Goal: Find specific page/section: Find specific page/section

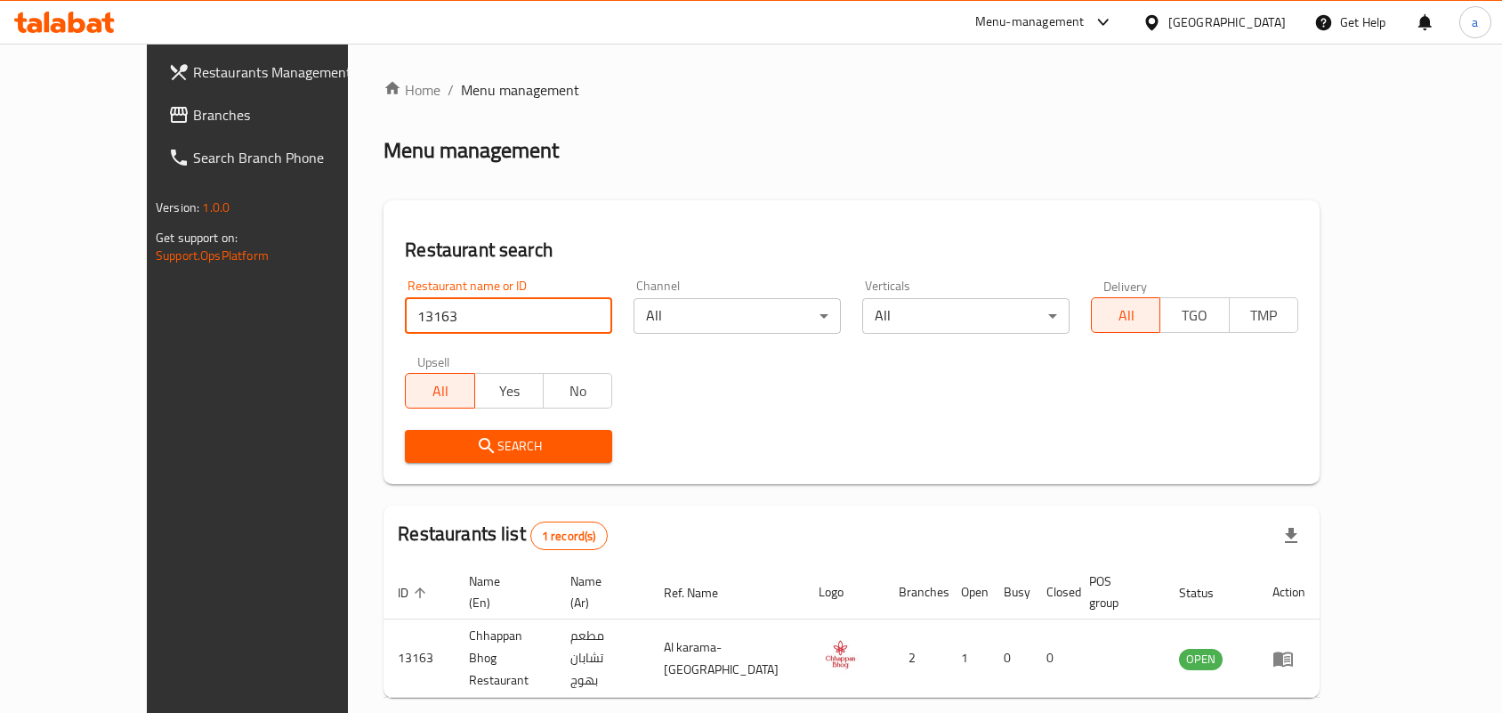
scroll to position [46, 0]
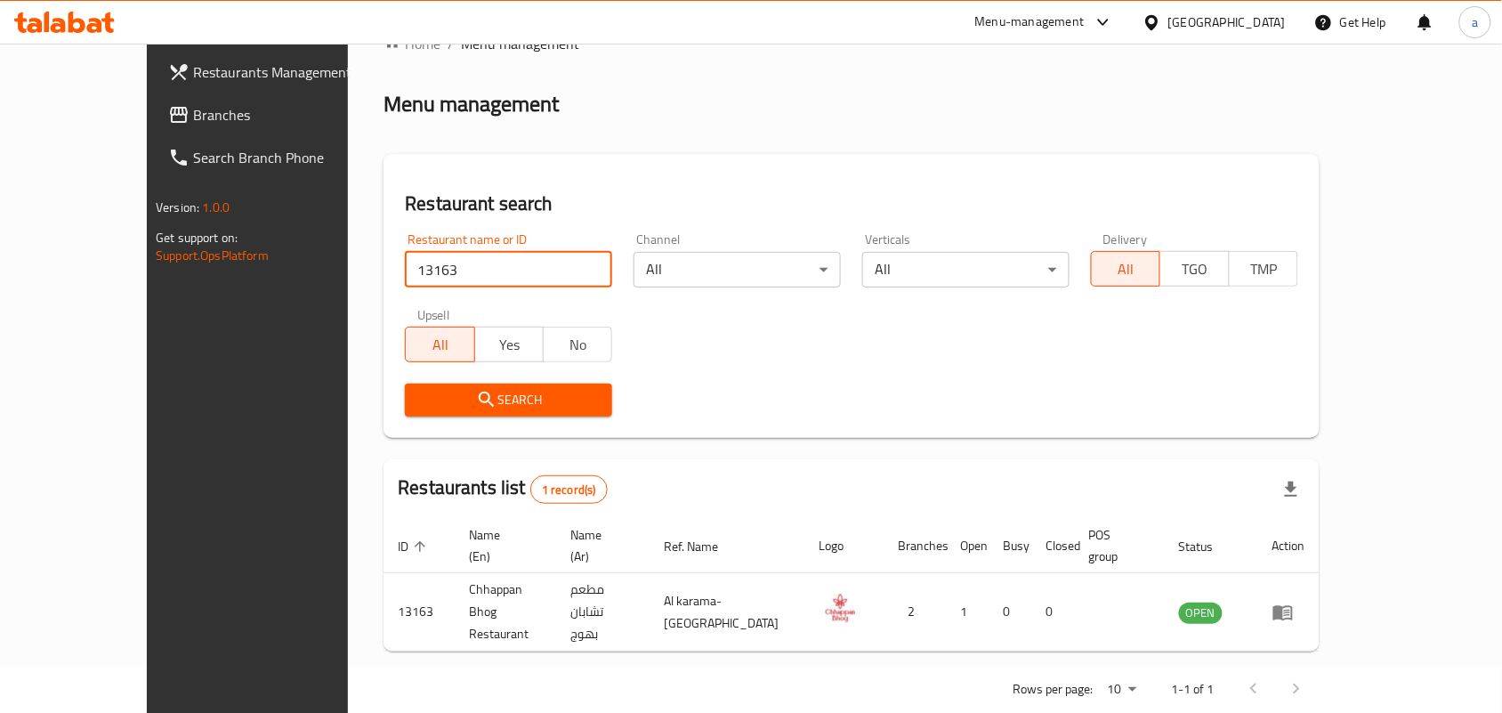
click at [193, 116] on span "Branches" at bounding box center [288, 114] width 190 height 21
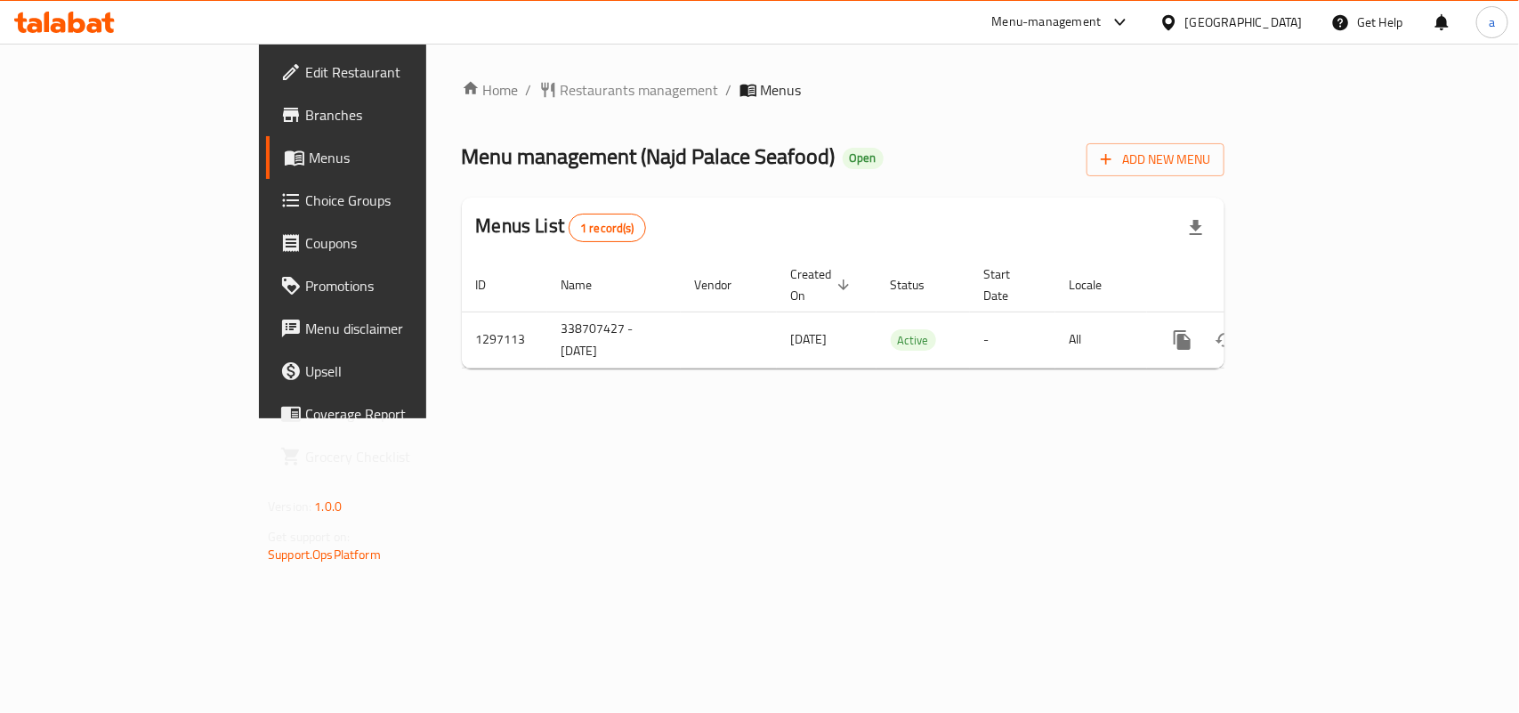
click at [561, 85] on span "Restaurants management" at bounding box center [640, 89] width 158 height 21
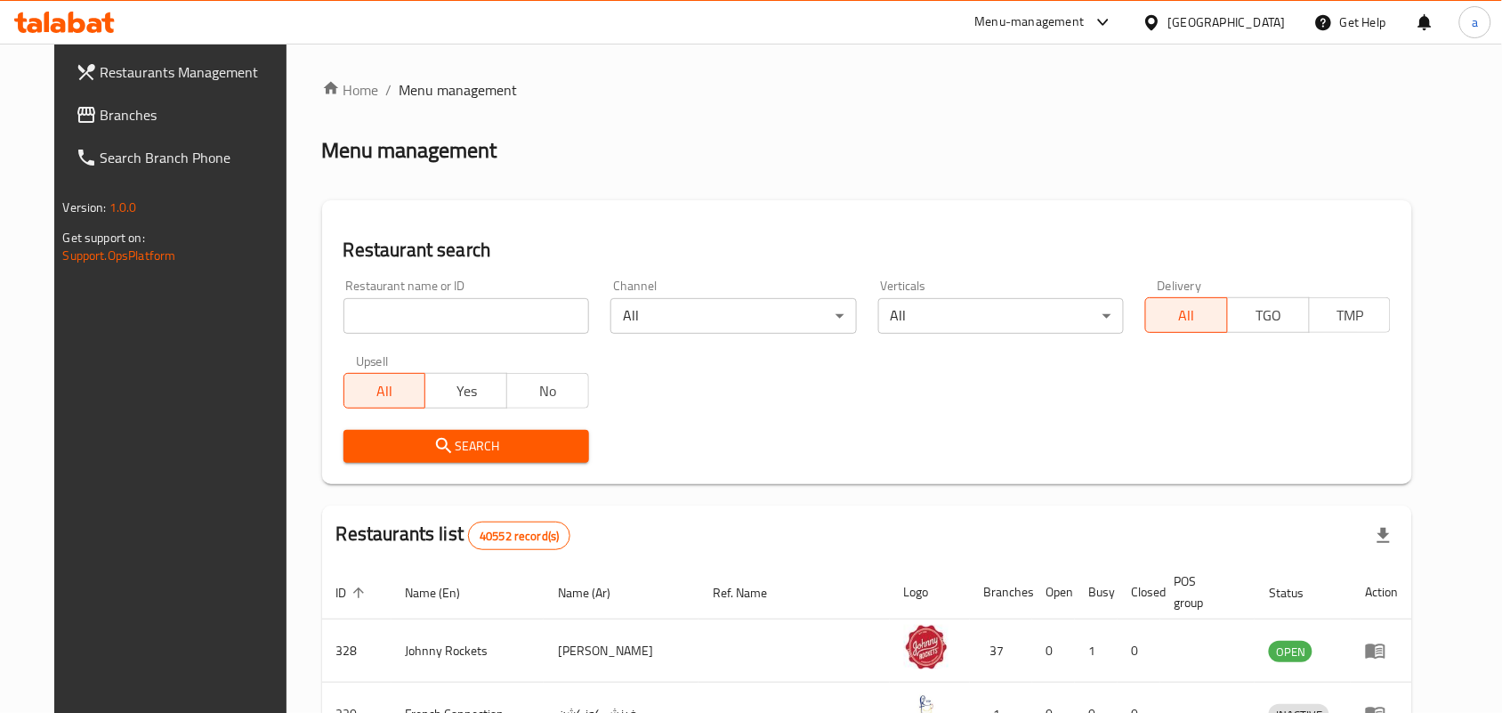
click at [405, 316] on input "search" at bounding box center [466, 316] width 246 height 36
paste input "700221"
type input "700221"
click button "Search" at bounding box center [466, 446] width 246 height 33
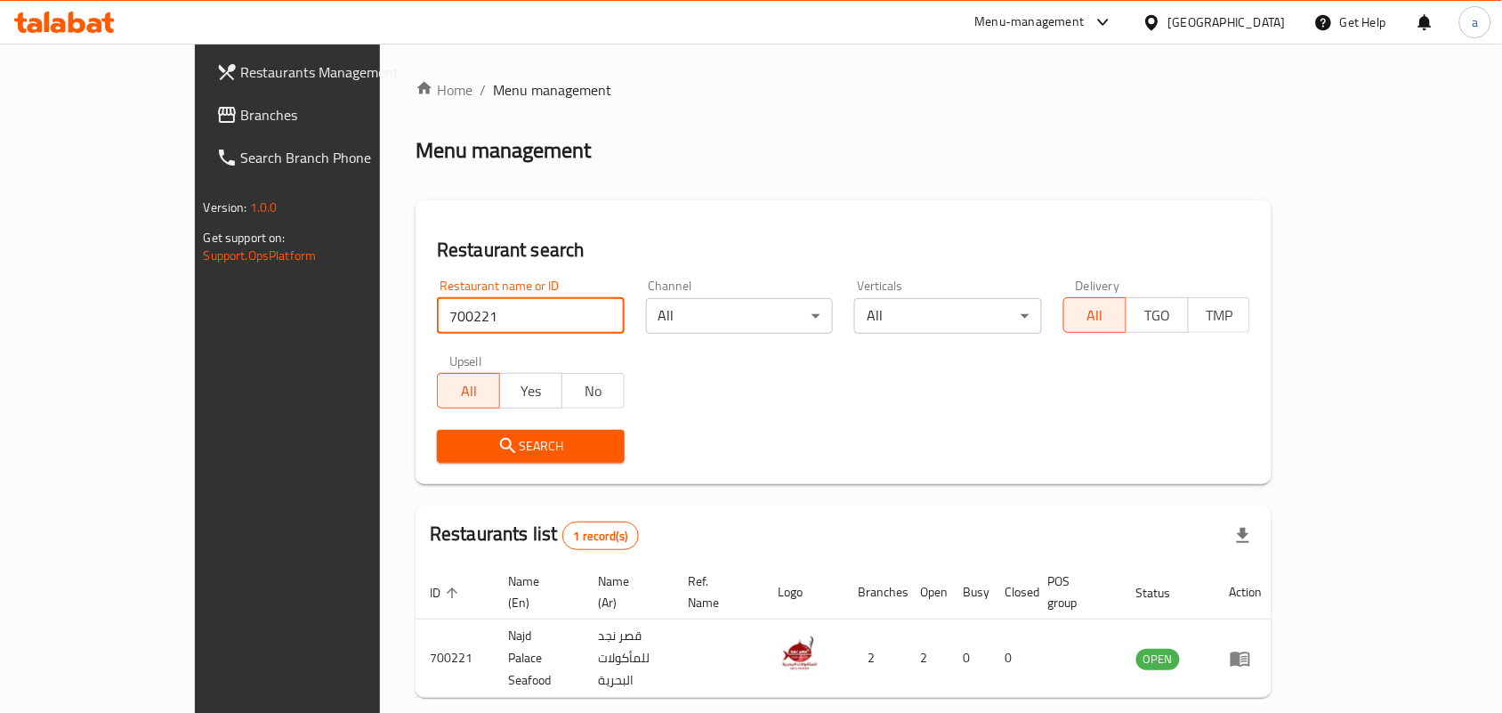
click at [241, 123] on span "Branches" at bounding box center [336, 114] width 190 height 21
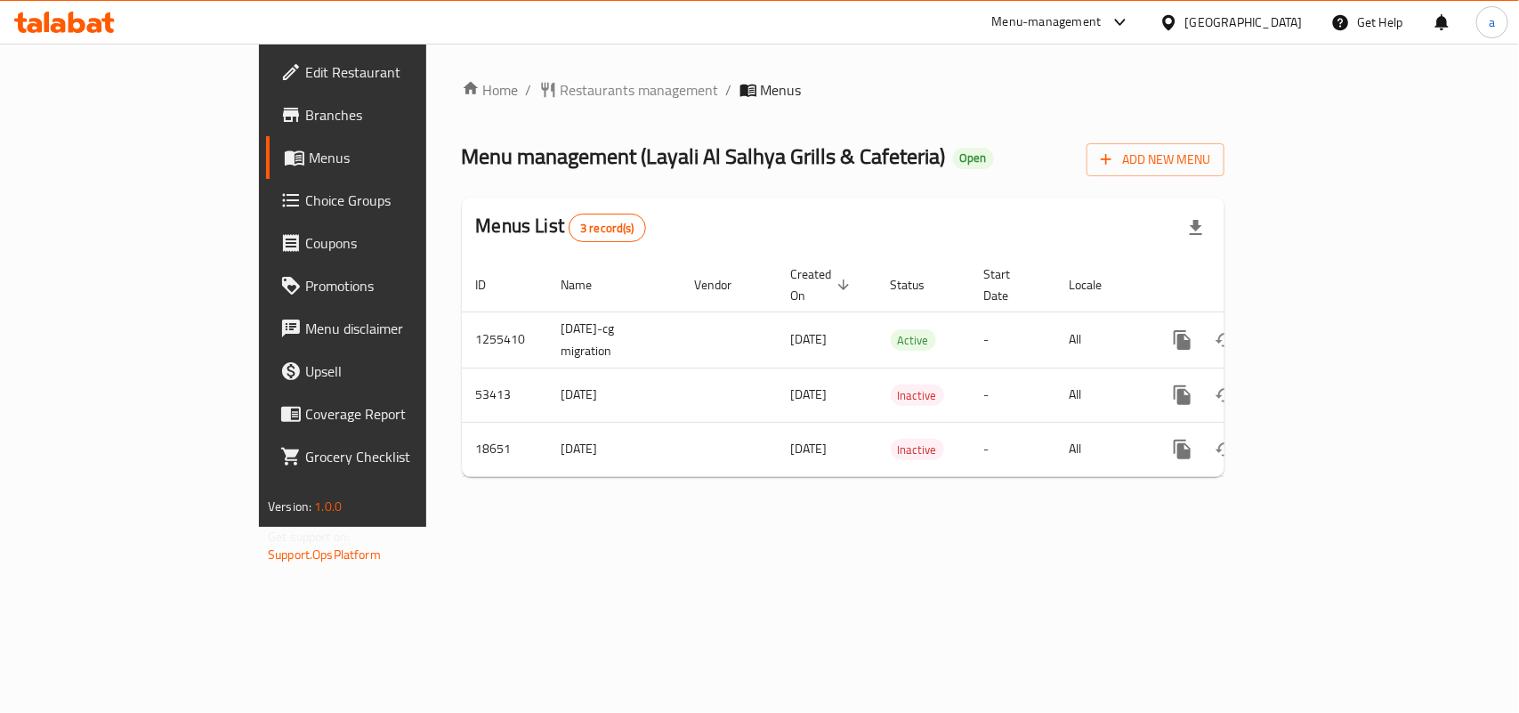
click at [561, 85] on span "Restaurants management" at bounding box center [640, 89] width 158 height 21
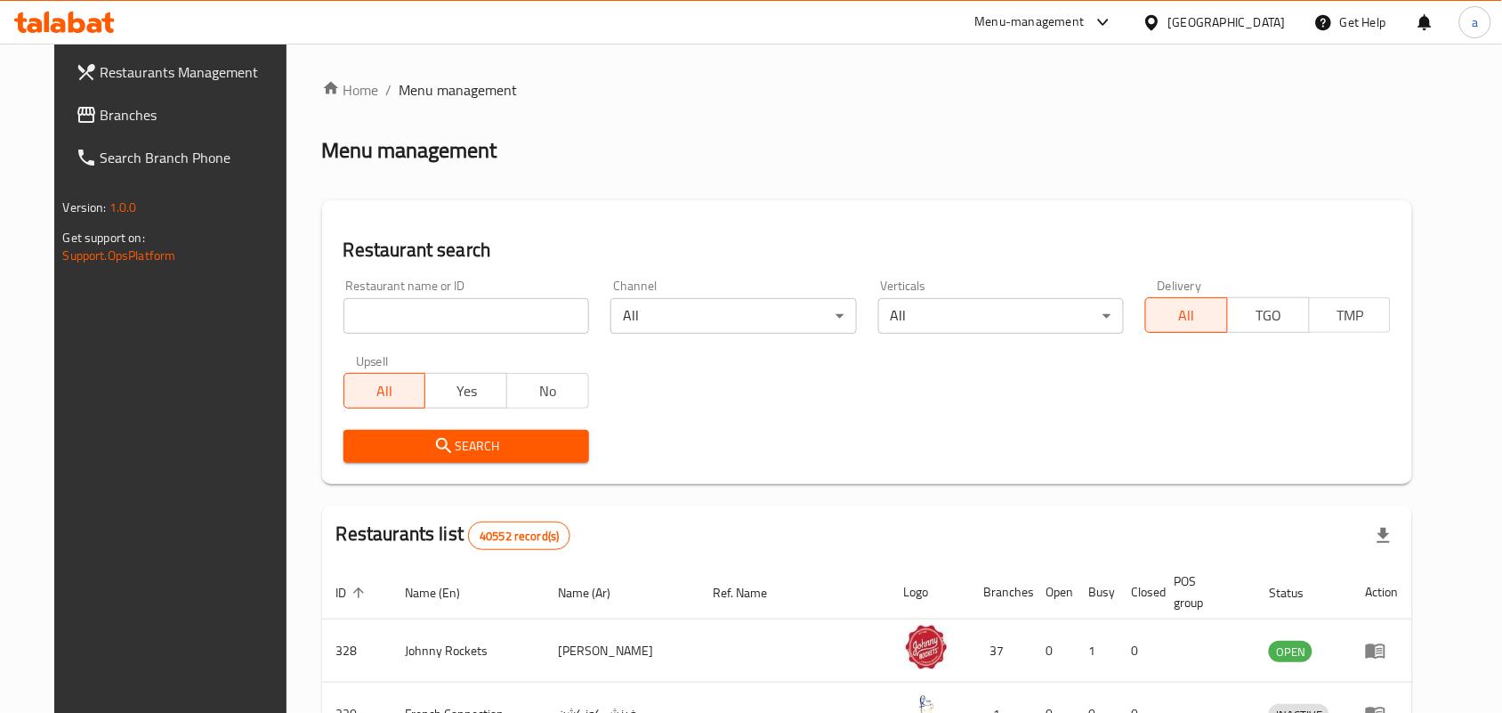
click at [380, 310] on input "search" at bounding box center [466, 316] width 246 height 36
paste input "9984"
type input "9984"
click button "Search" at bounding box center [466, 446] width 246 height 33
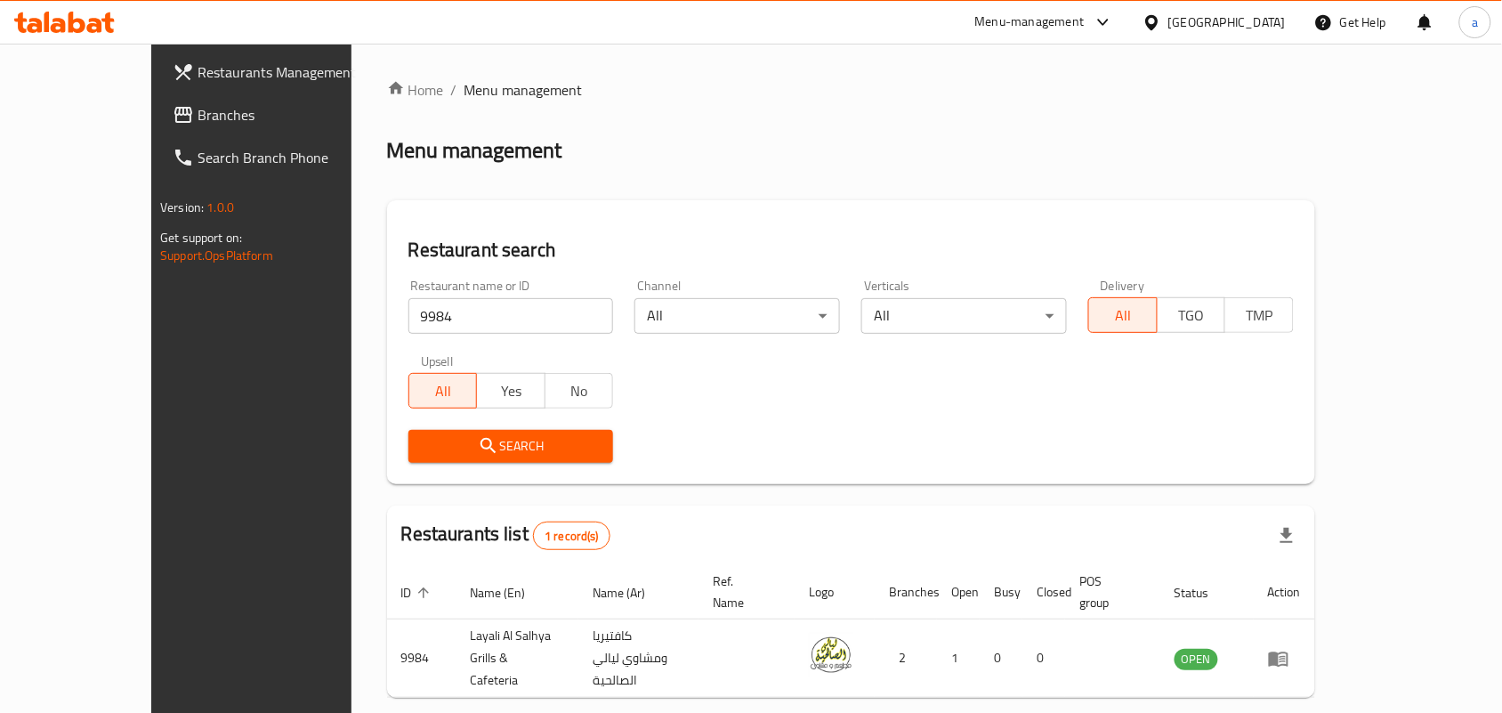
click at [158, 130] on link "Branches" at bounding box center [280, 114] width 244 height 43
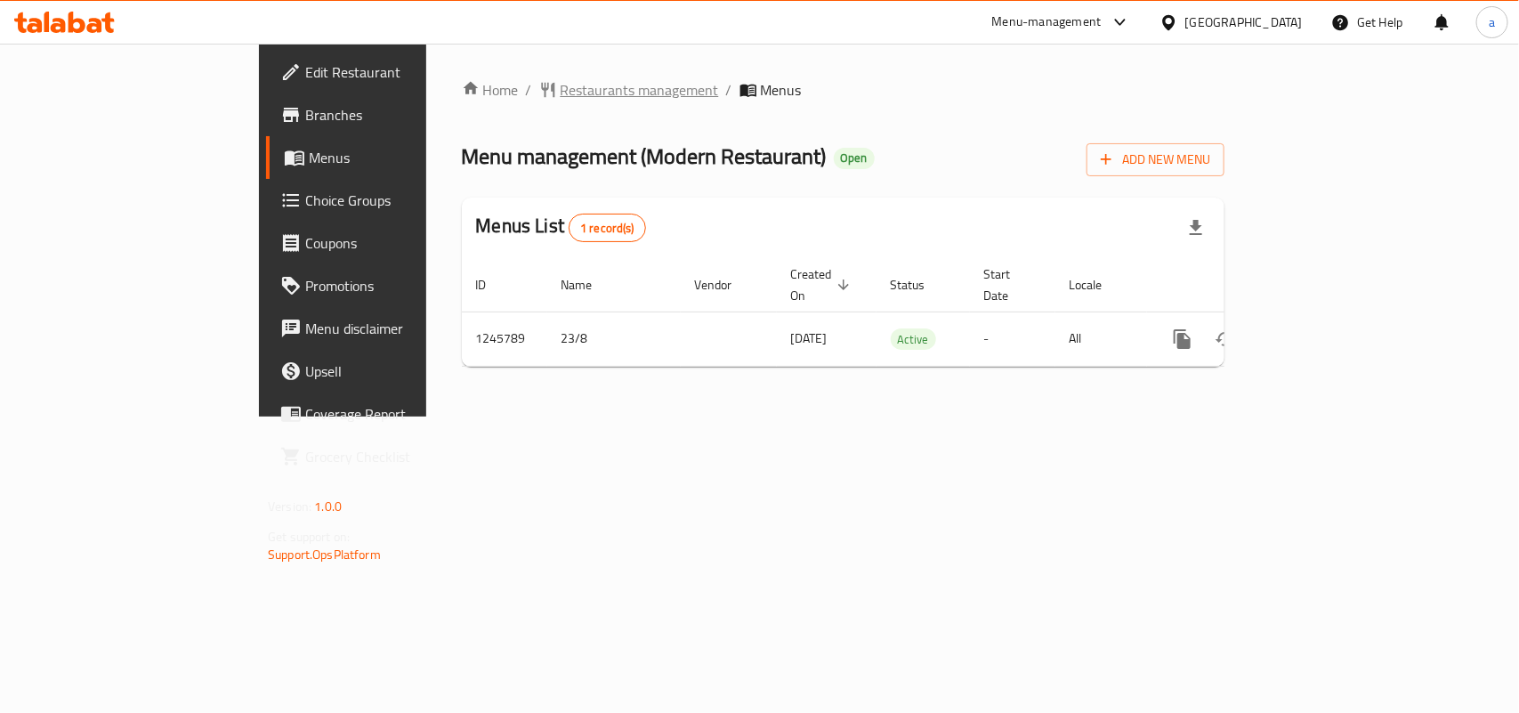
click at [561, 99] on span "Restaurants management" at bounding box center [640, 89] width 158 height 21
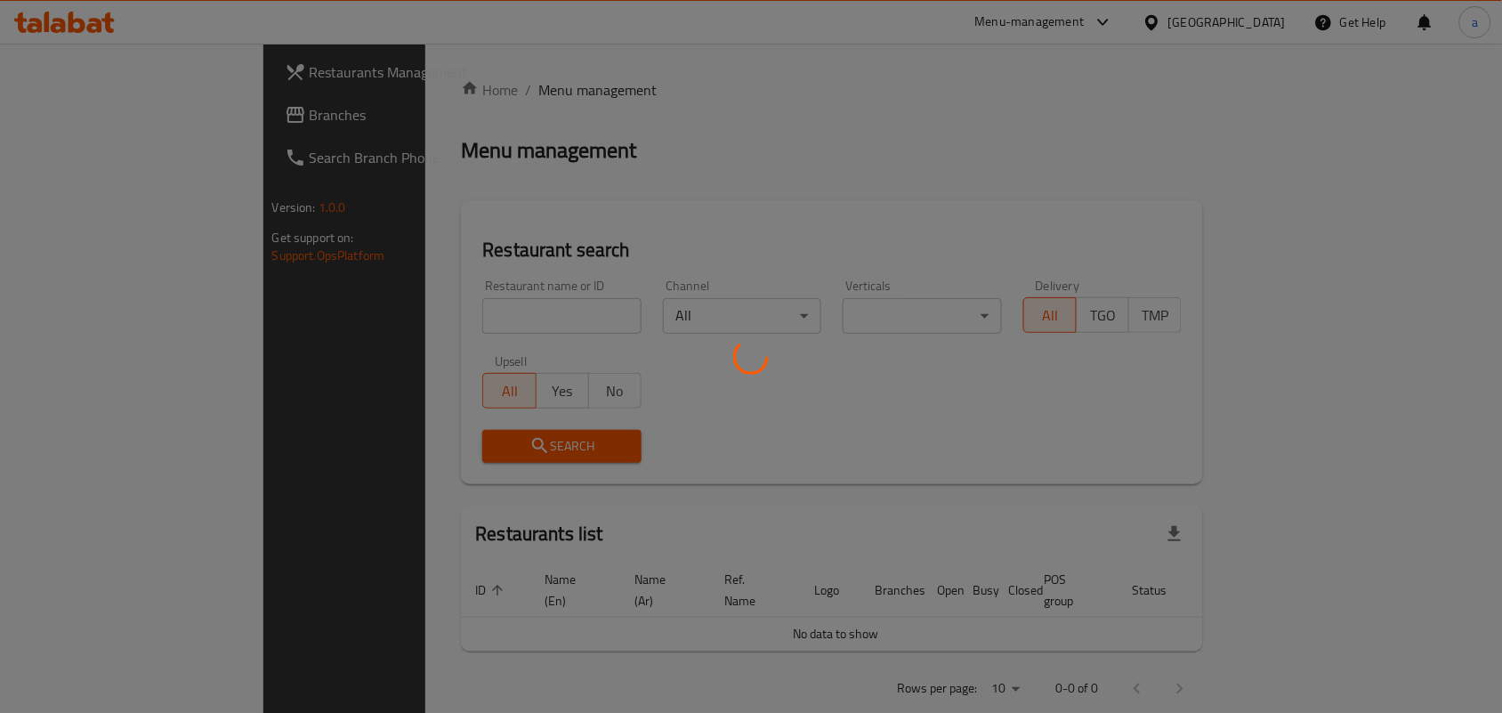
click at [415, 316] on div at bounding box center [751, 356] width 1502 height 713
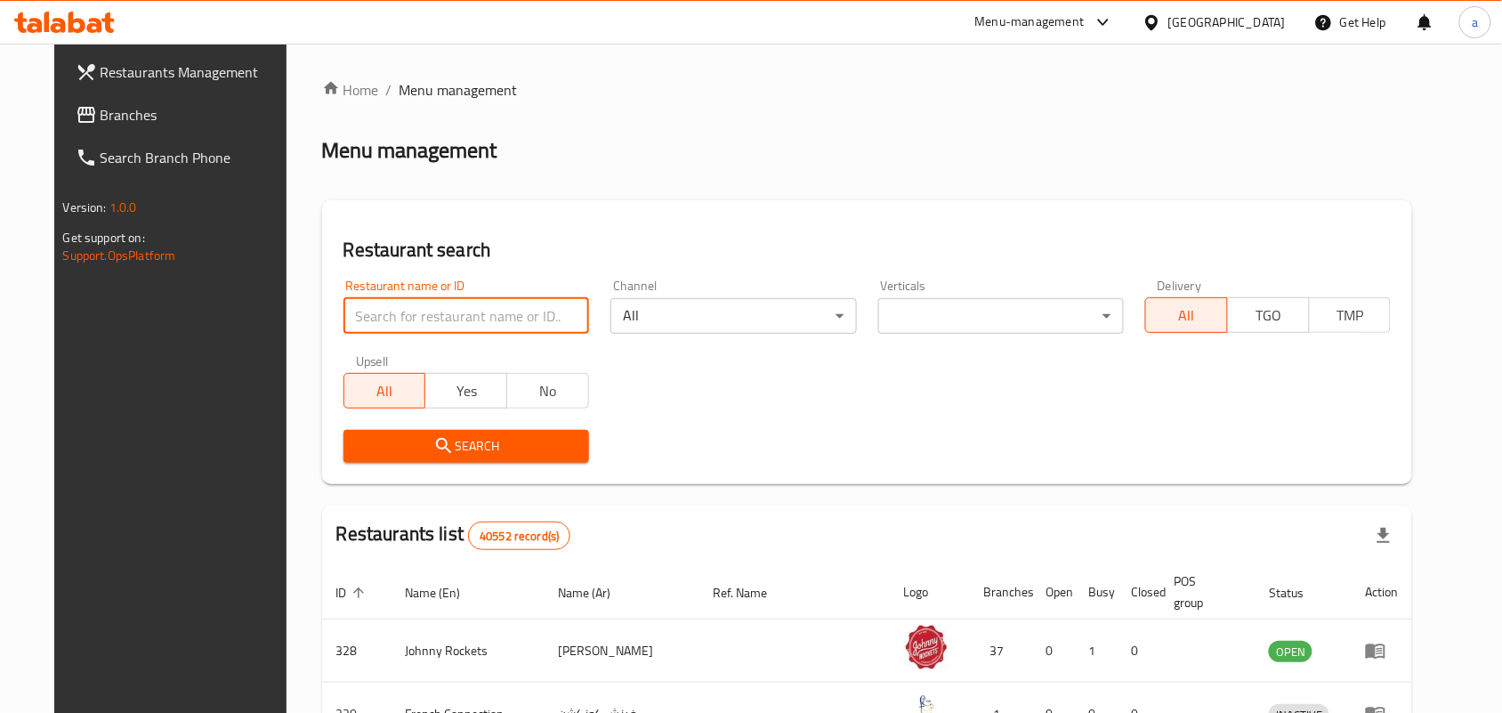
click at [415, 316] on input "search" at bounding box center [466, 316] width 246 height 36
paste input "682761"
type input "682761"
click button "Search" at bounding box center [466, 446] width 246 height 33
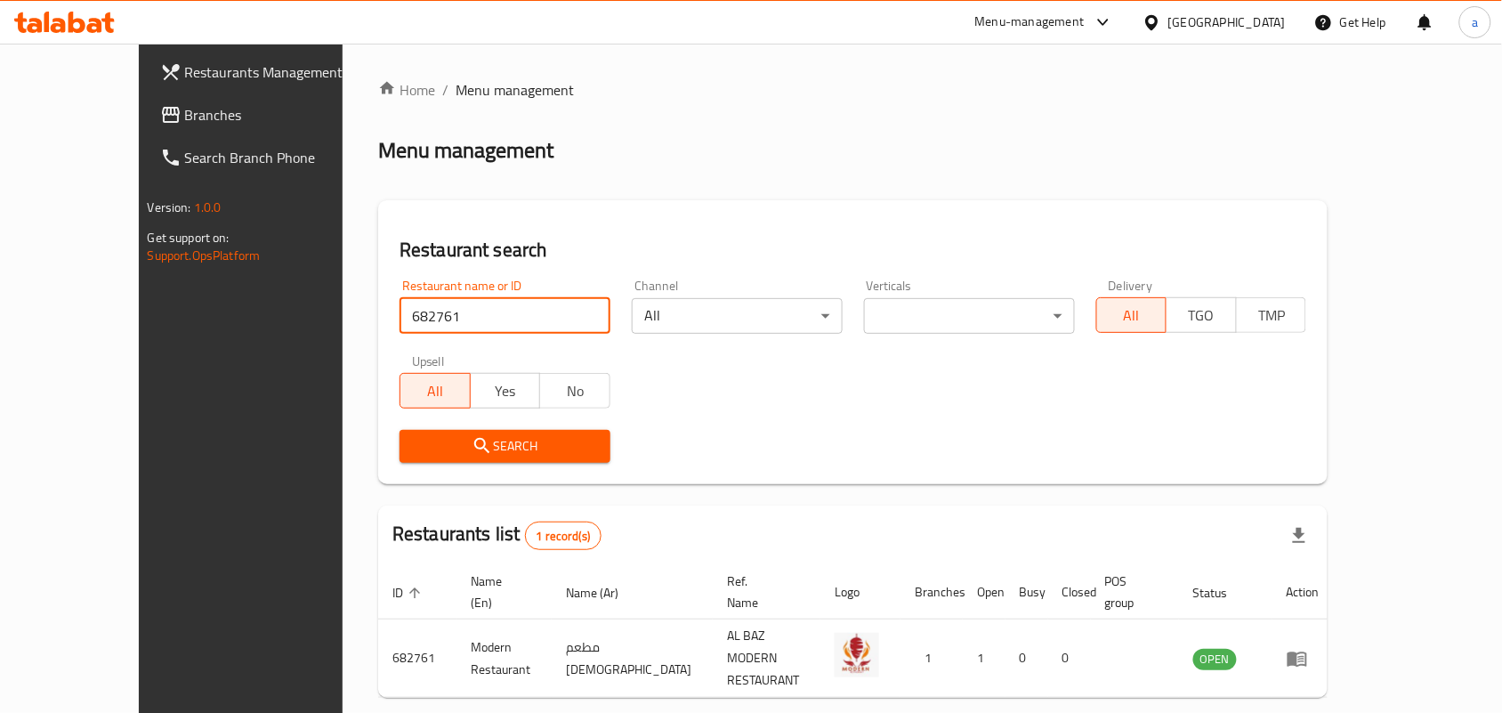
scroll to position [46, 0]
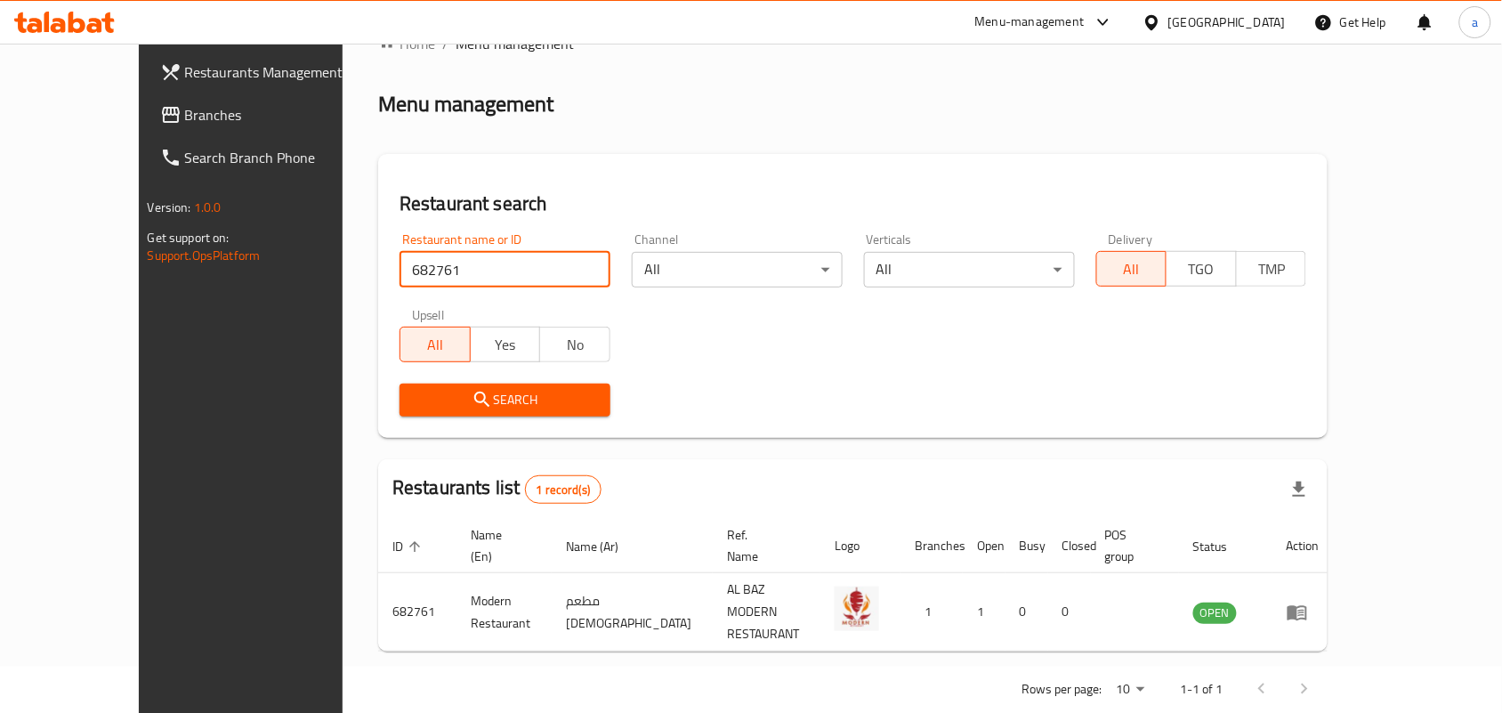
click at [185, 121] on span "Branches" at bounding box center [280, 114] width 190 height 21
